Goal: Information Seeking & Learning: Learn about a topic

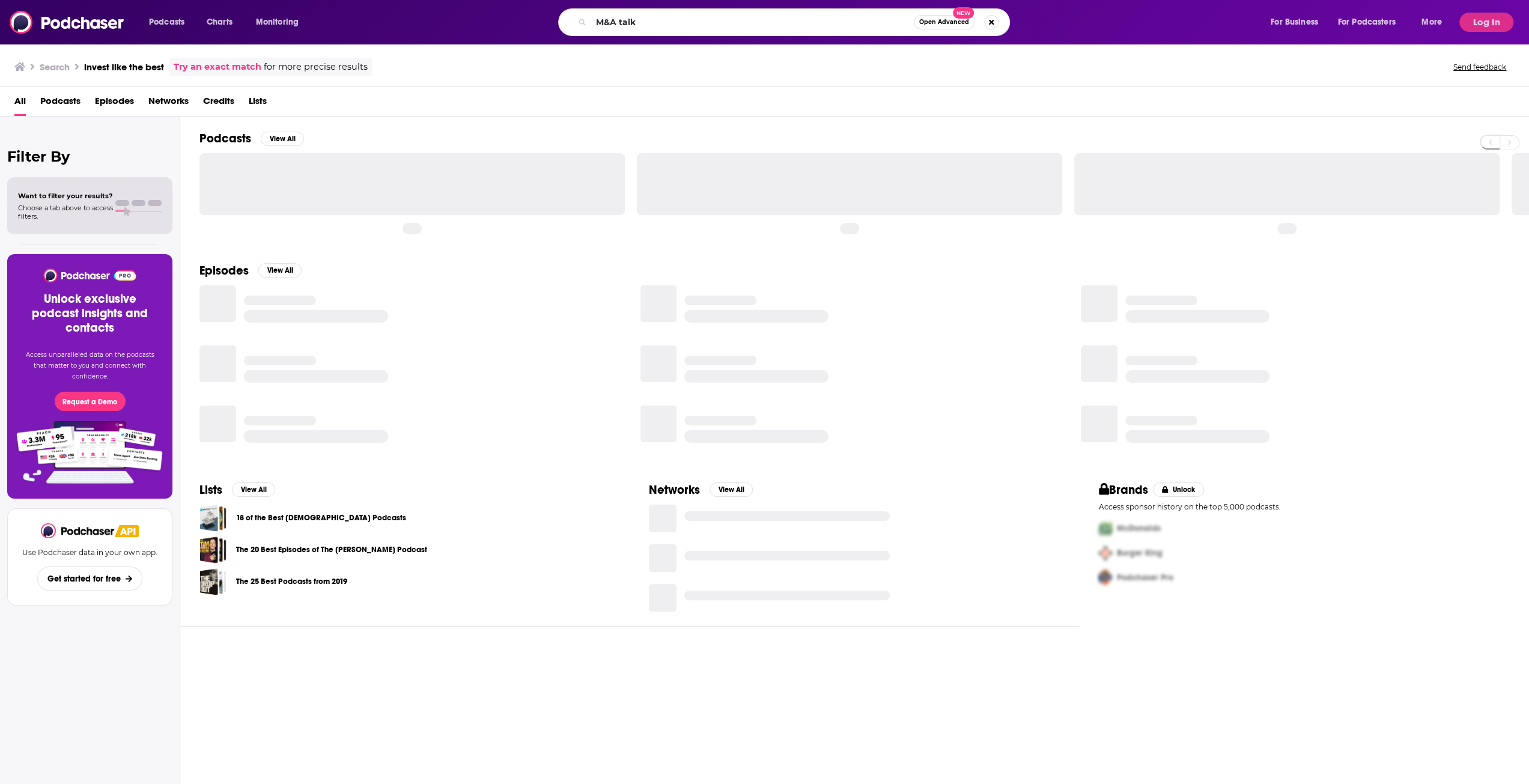
type input "M&A talk"
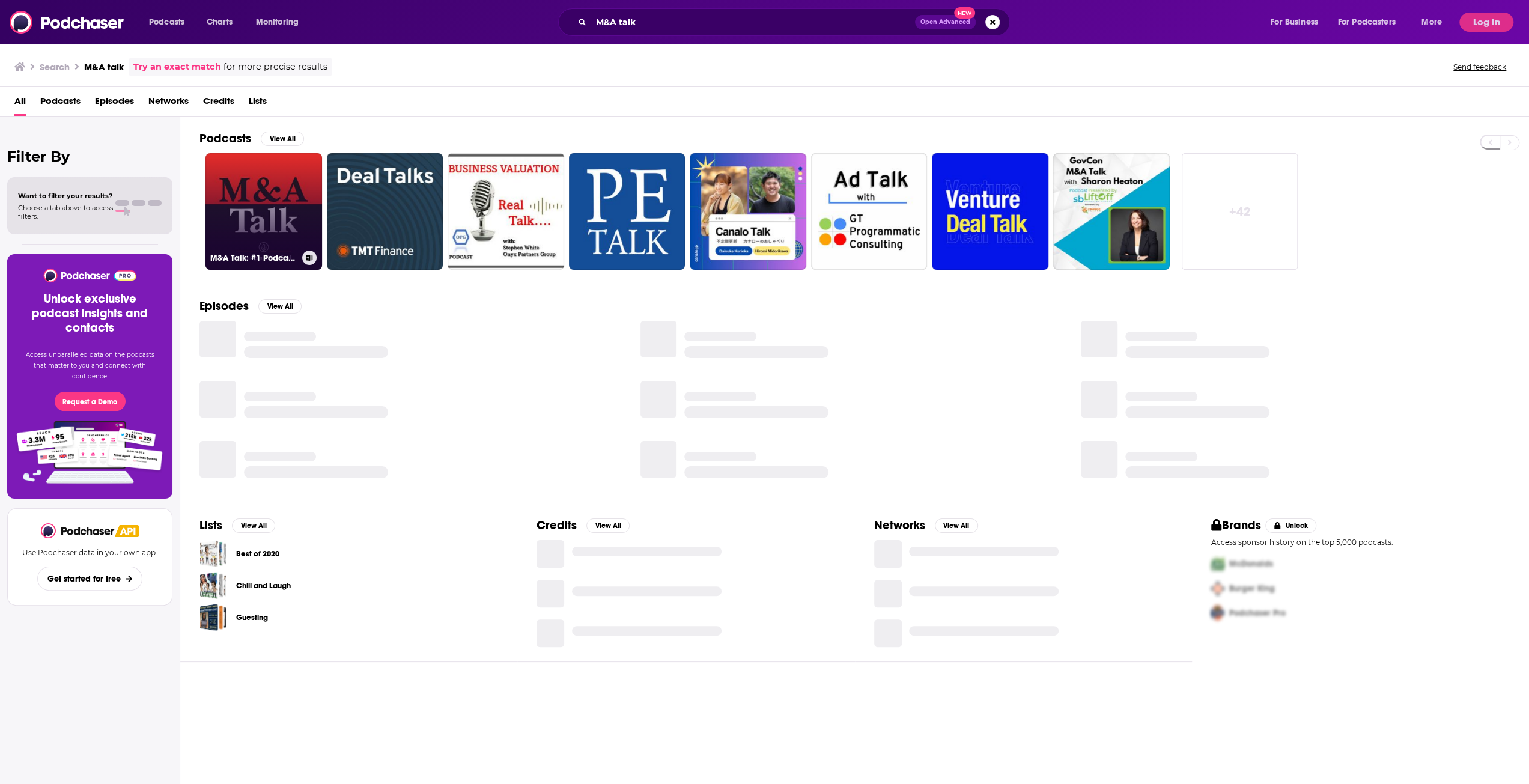
click at [279, 203] on link "M&A Talk: #1 Podcast on Selling a Business" at bounding box center [264, 211] width 117 height 117
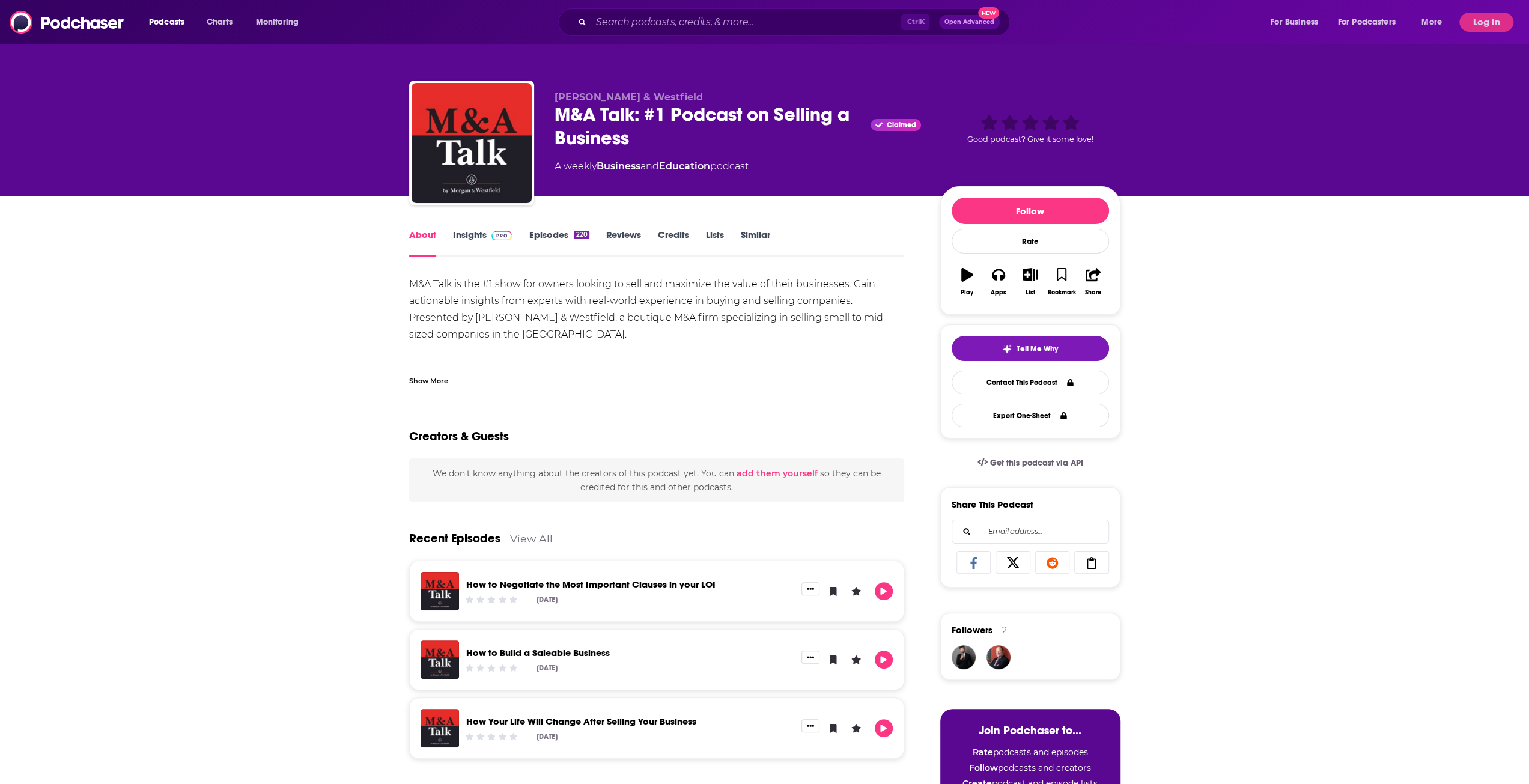
click at [485, 236] on link "Insights" at bounding box center [483, 243] width 60 height 28
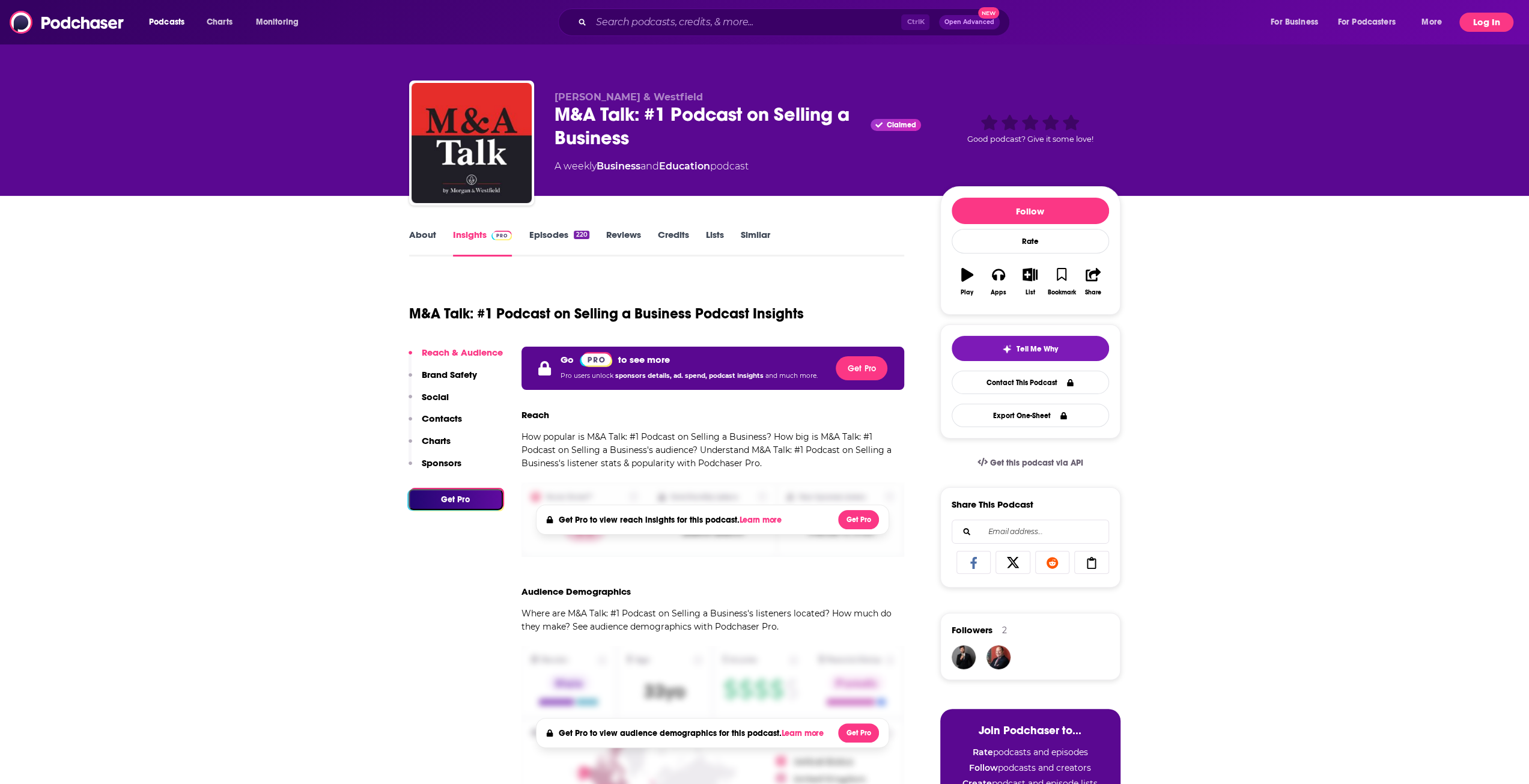
click at [1474, 28] on button "Log In" at bounding box center [1487, 22] width 54 height 19
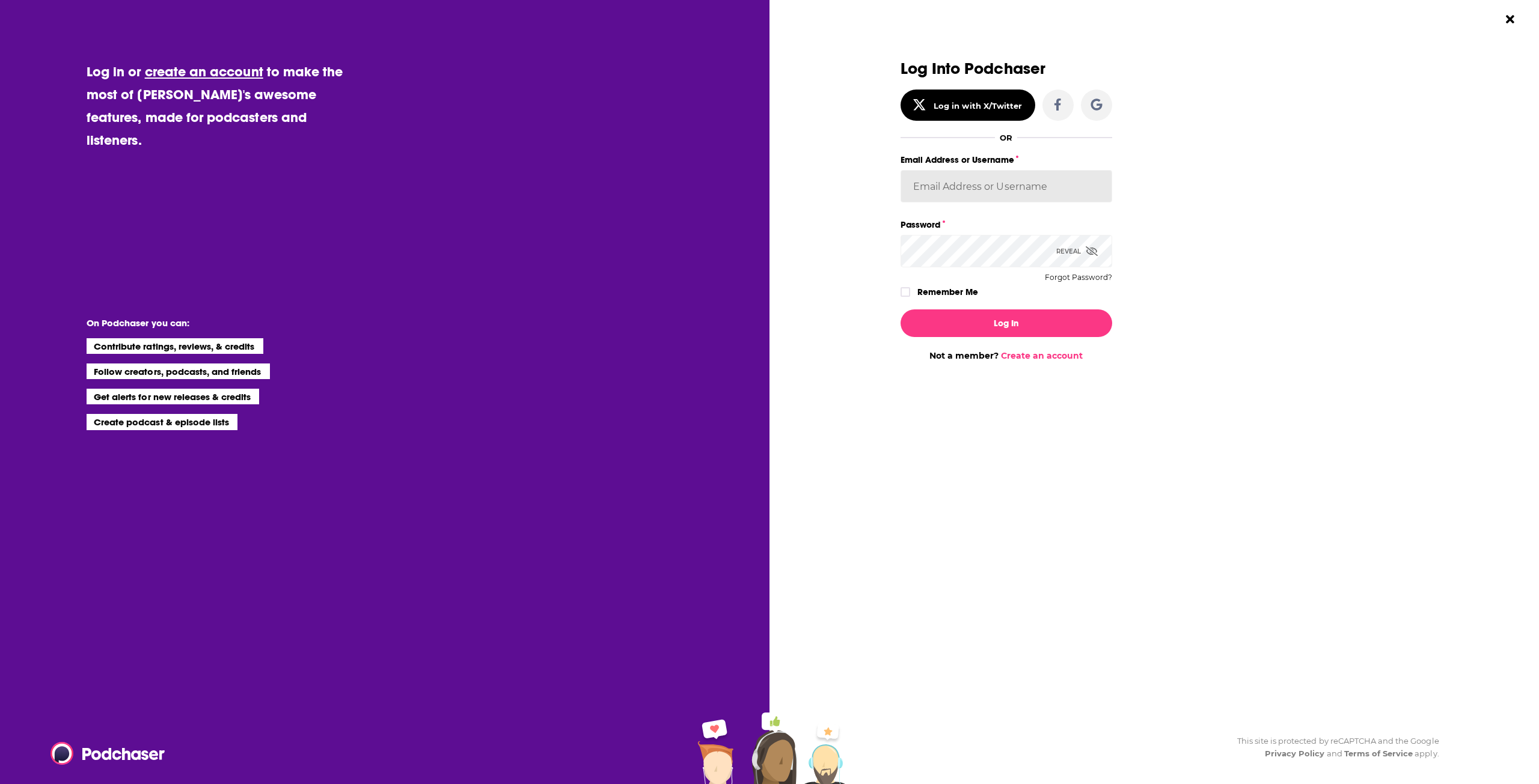
type input "gpg2"
click at [942, 292] on label "Remember Me" at bounding box center [947, 292] width 61 height 15
click at [909, 298] on input "rememberMe" at bounding box center [906, 298] width 7 height 0
click at [953, 318] on button "Log In" at bounding box center [1006, 323] width 212 height 28
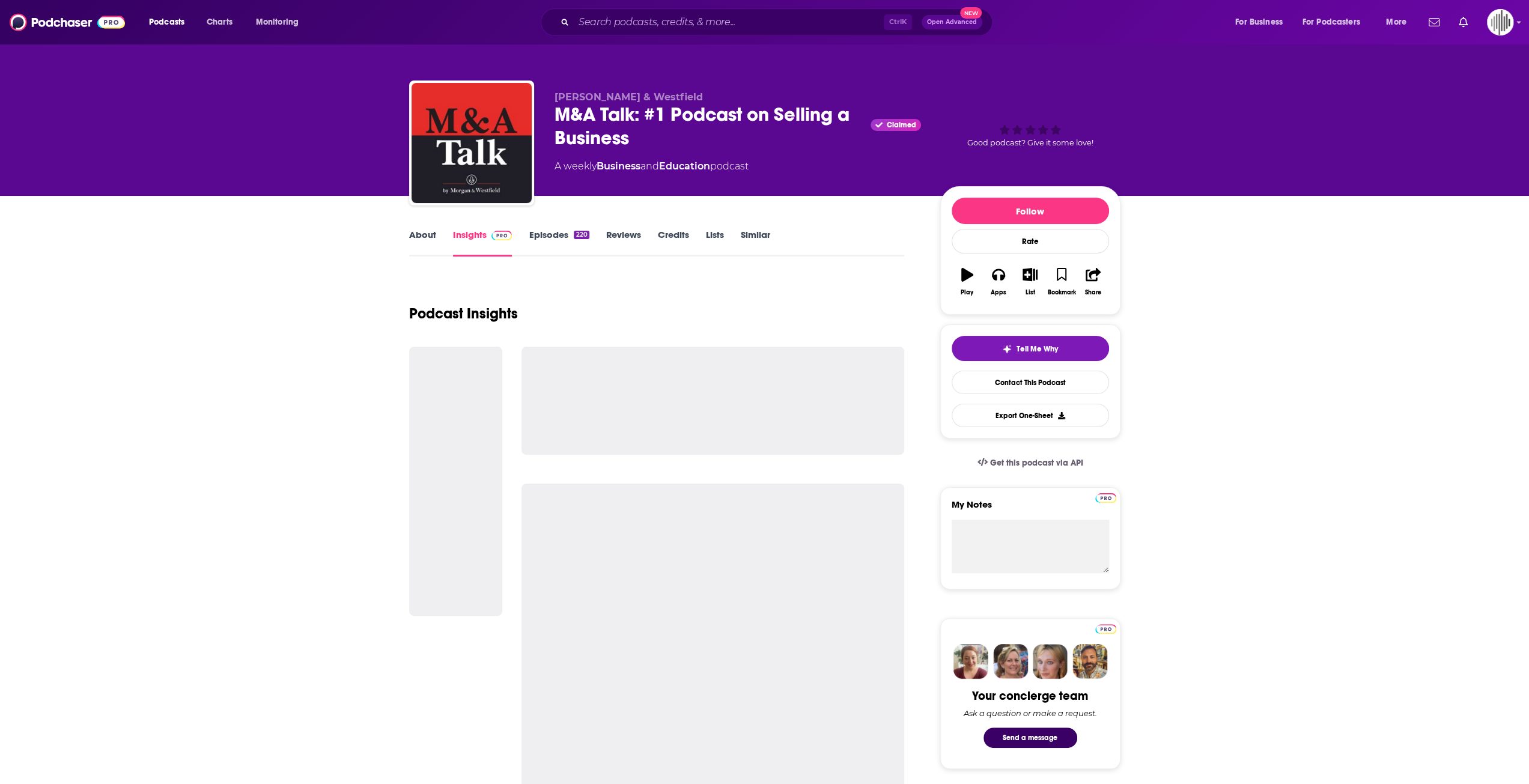
click at [476, 244] on link "Insights" at bounding box center [483, 243] width 60 height 28
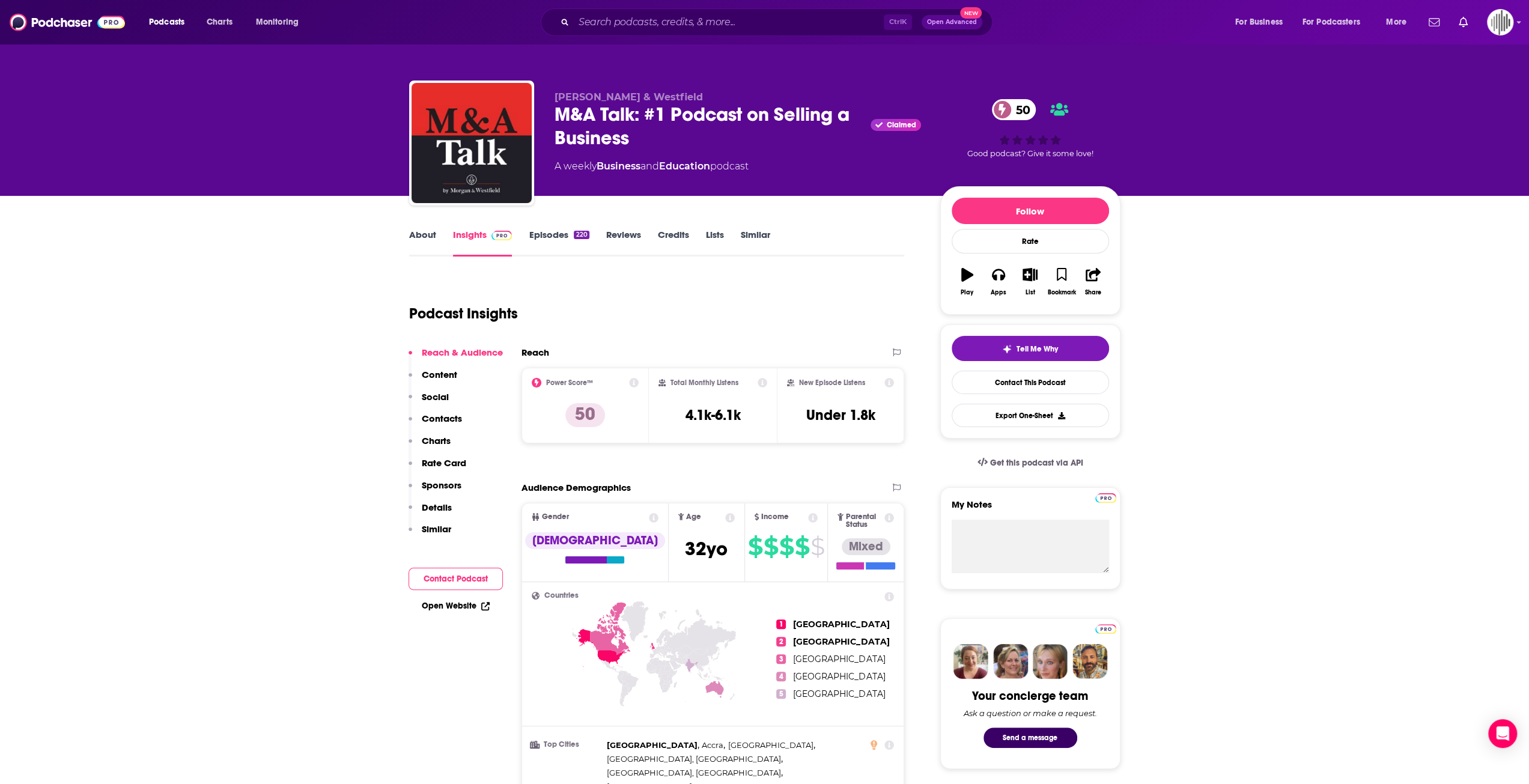
click at [419, 237] on link "About" at bounding box center [422, 243] width 27 height 28
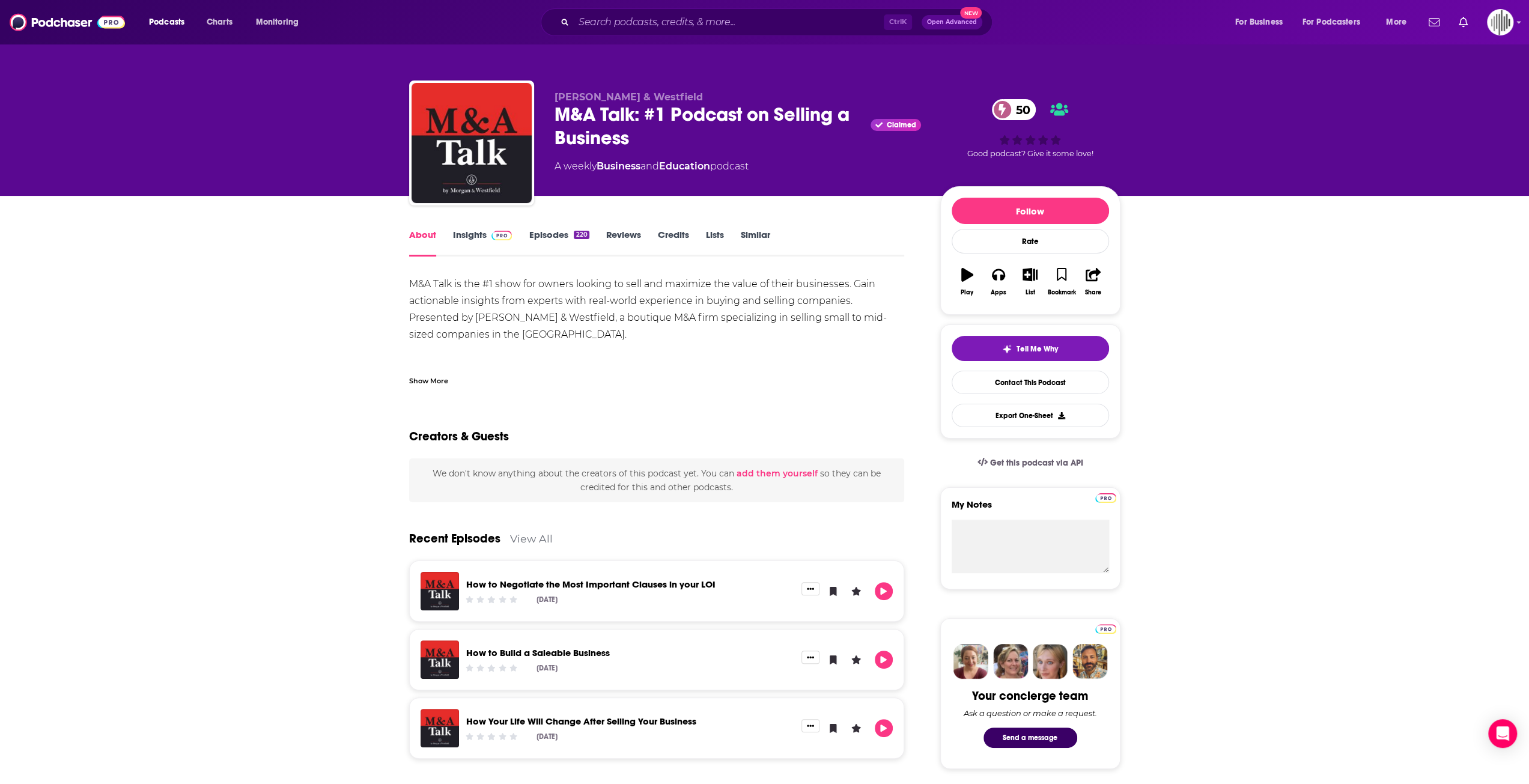
click at [554, 233] on link "Episodes 220" at bounding box center [559, 243] width 60 height 28
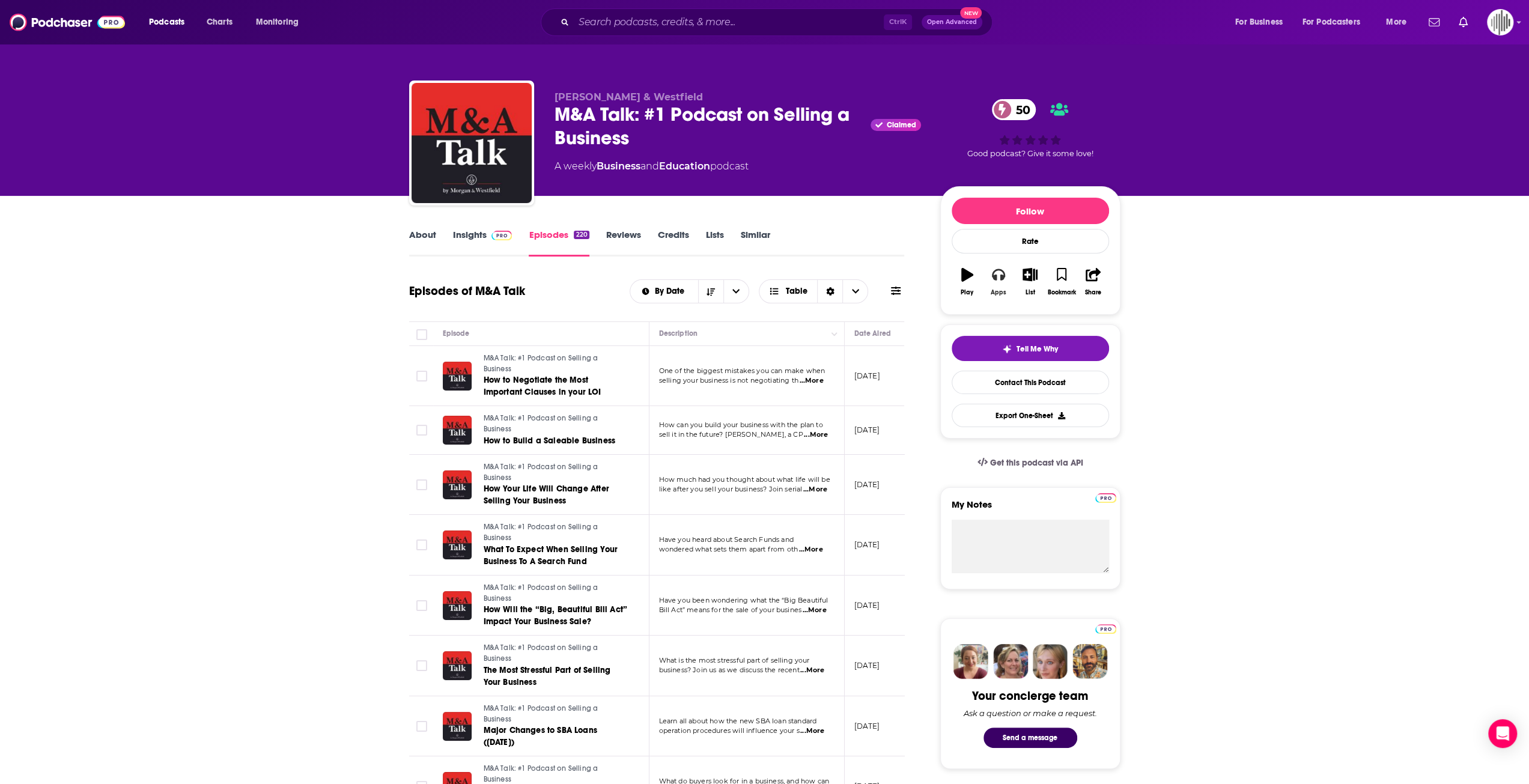
click at [999, 278] on icon "button" at bounding box center [999, 274] width 13 height 13
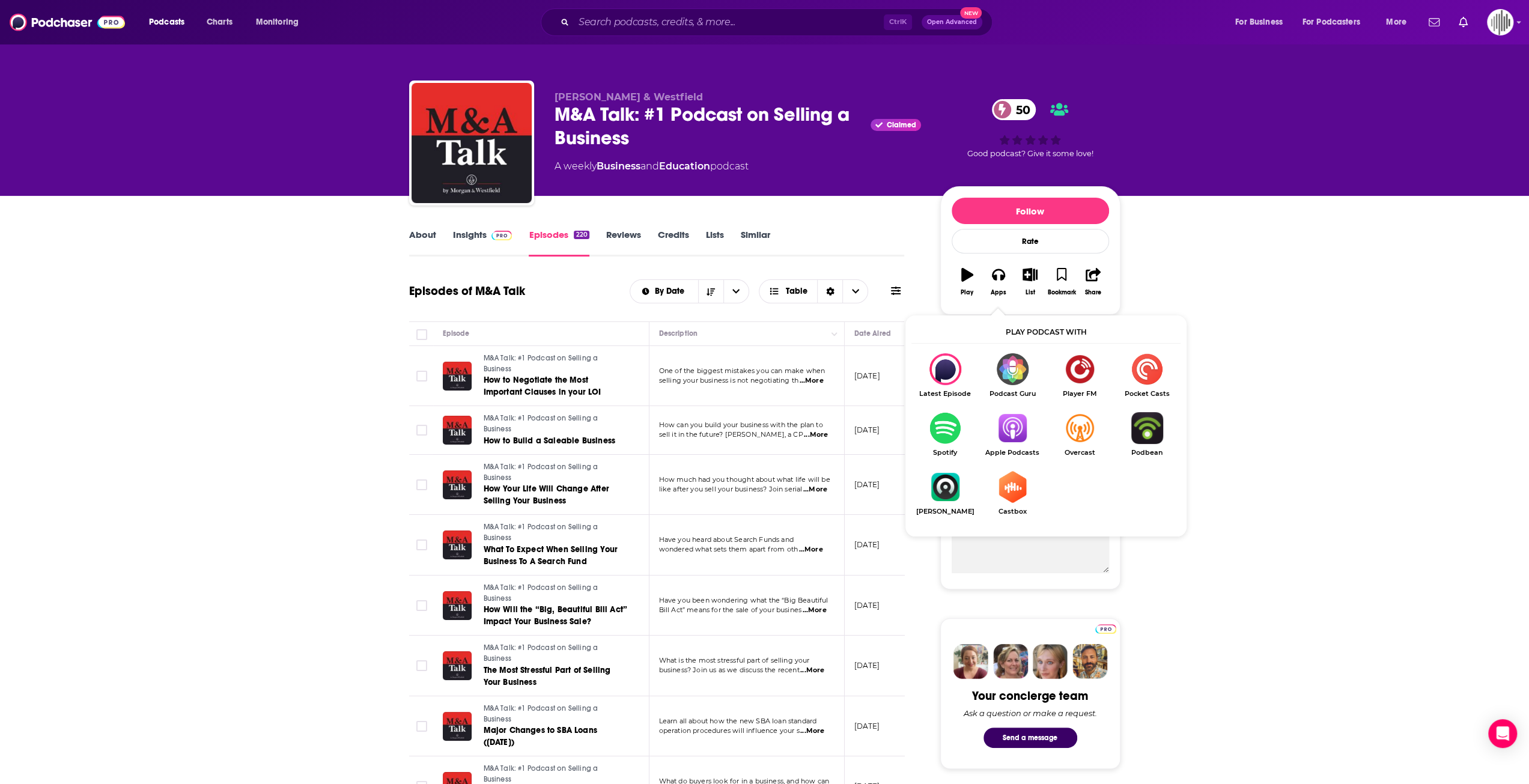
click at [1011, 424] on img "Show Listen On dropdown" at bounding box center [1013, 428] width 67 height 32
